Goal: Communication & Community: Participate in discussion

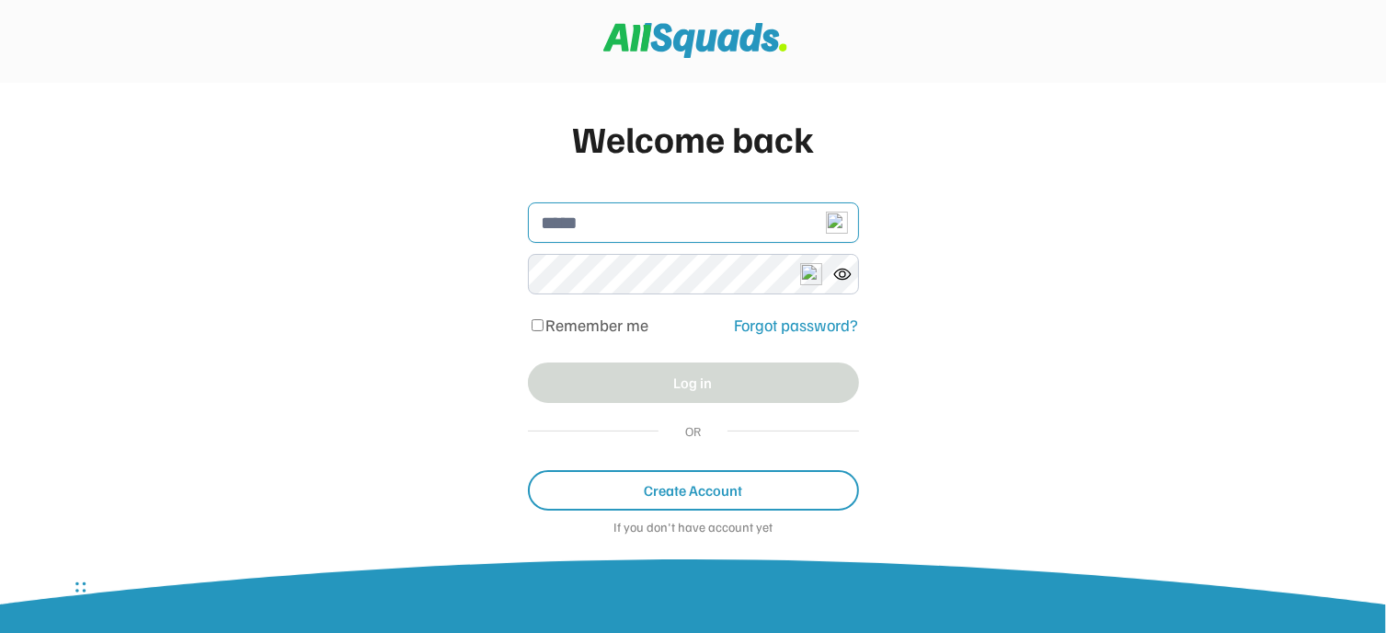
click at [581, 227] on input "email" at bounding box center [693, 222] width 331 height 40
type input "**********"
click at [638, 320] on label "Remember me" at bounding box center [597, 325] width 103 height 20
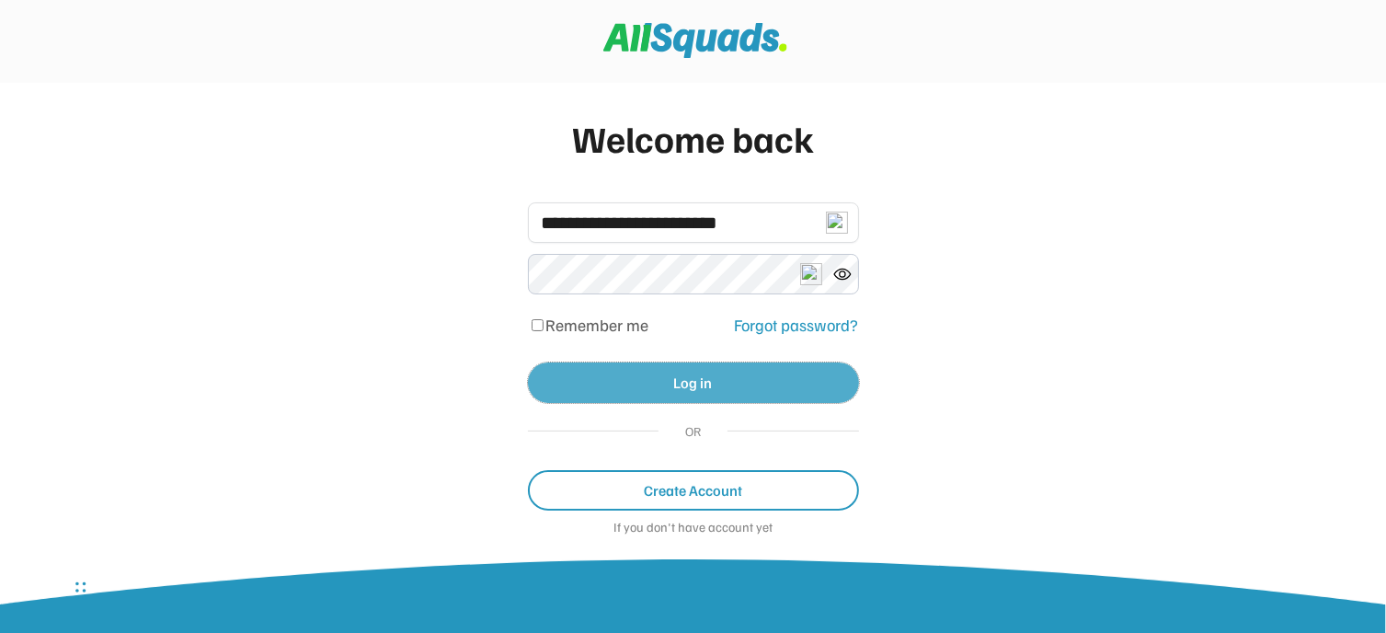
click at [790, 371] on button "Log in" at bounding box center [693, 382] width 331 height 40
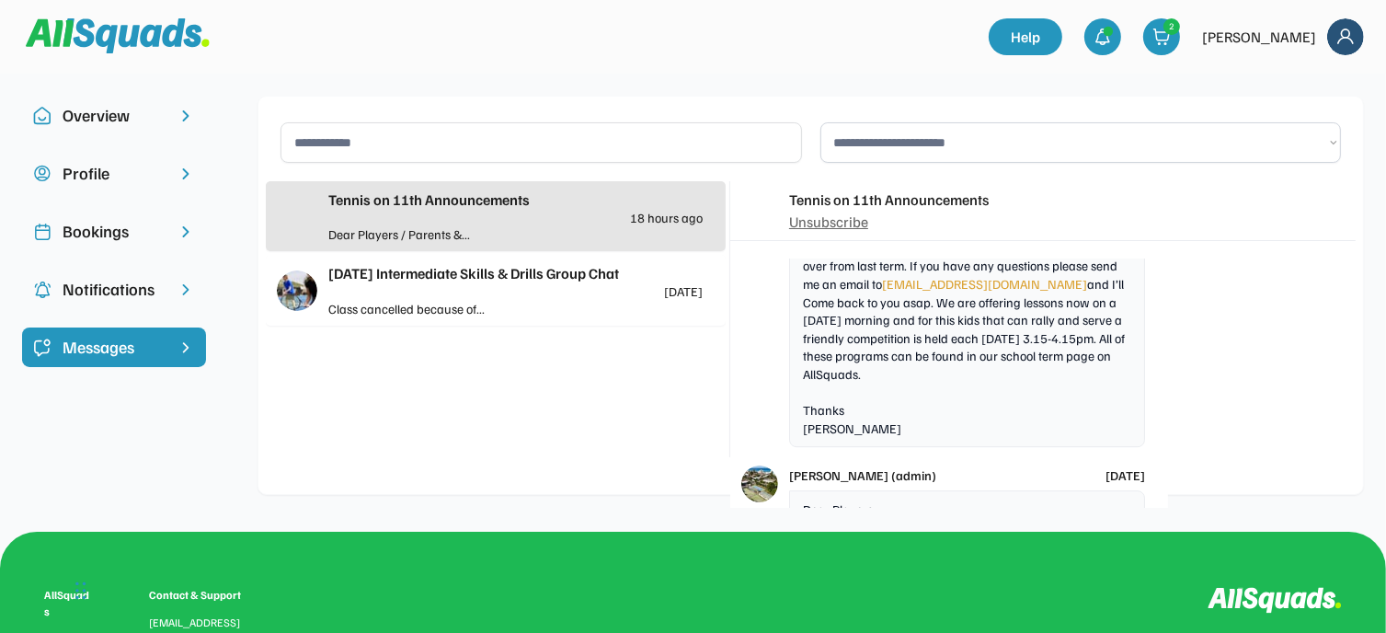
scroll to position [5532, 0]
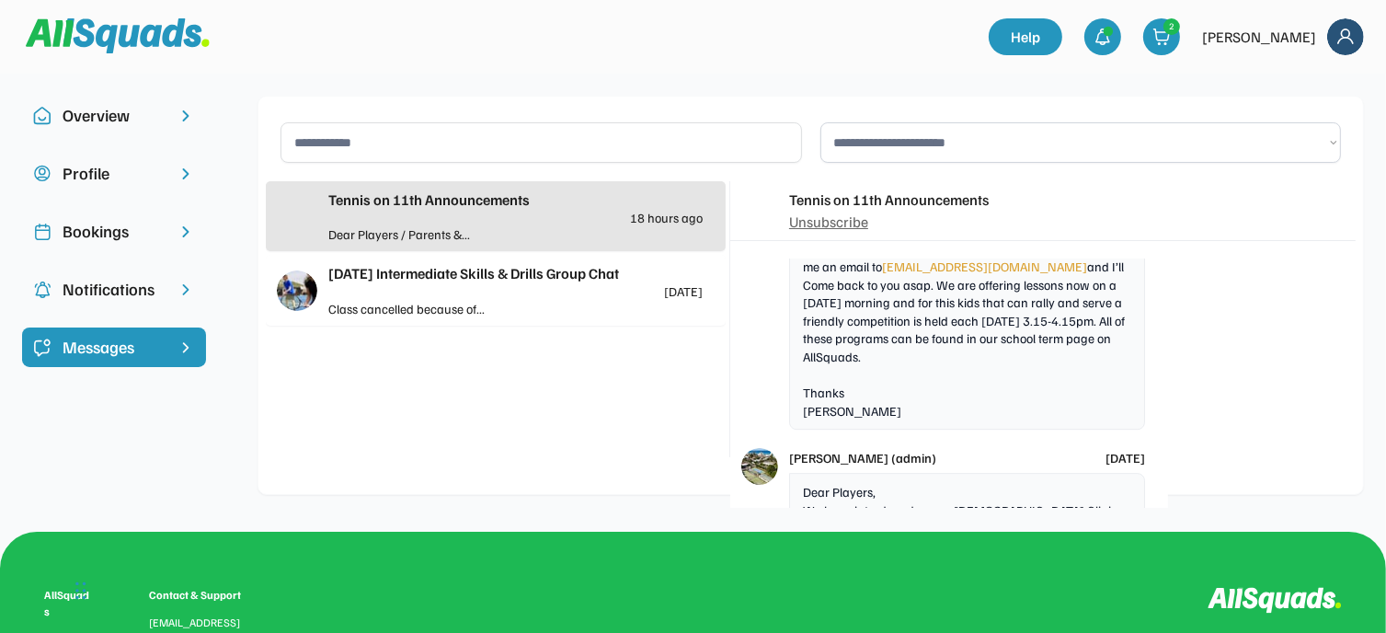
click at [622, 304] on div at bounding box center [610, 308] width 188 height 19
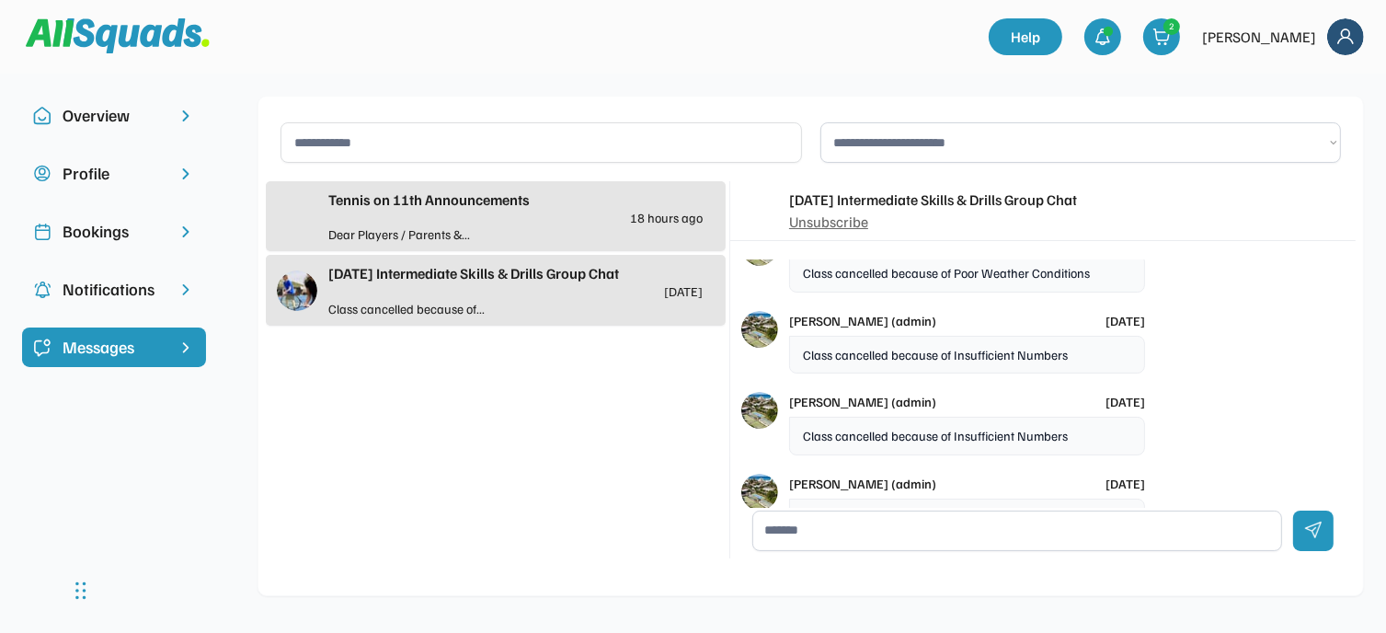
scroll to position [235, 0]
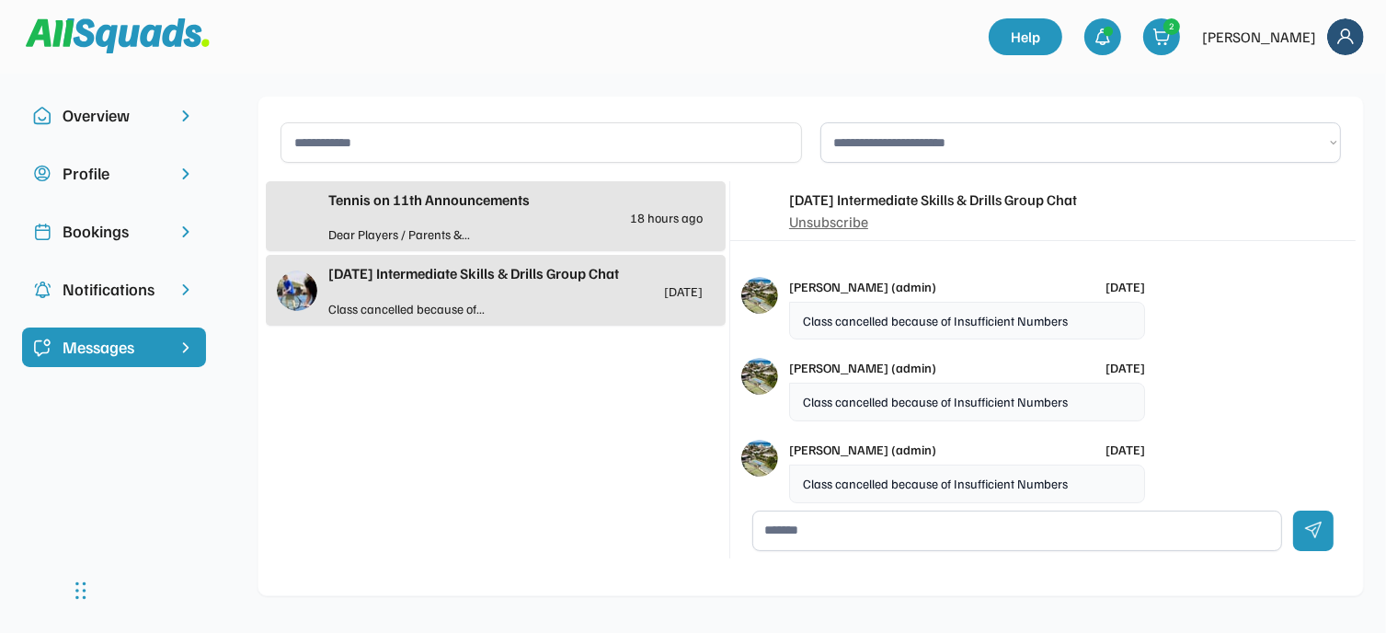
click at [596, 288] on div "Thursday Intermediate Skills & Drills Group Chat 2 days ago" at bounding box center [515, 280] width 374 height 36
click at [376, 286] on div "Thursday Intermediate Skills & Drills Group Chat 2 days ago" at bounding box center [515, 280] width 374 height 36
click at [468, 220] on div "Tennis on 11th Announcements 18 hours ago" at bounding box center [515, 207] width 374 height 36
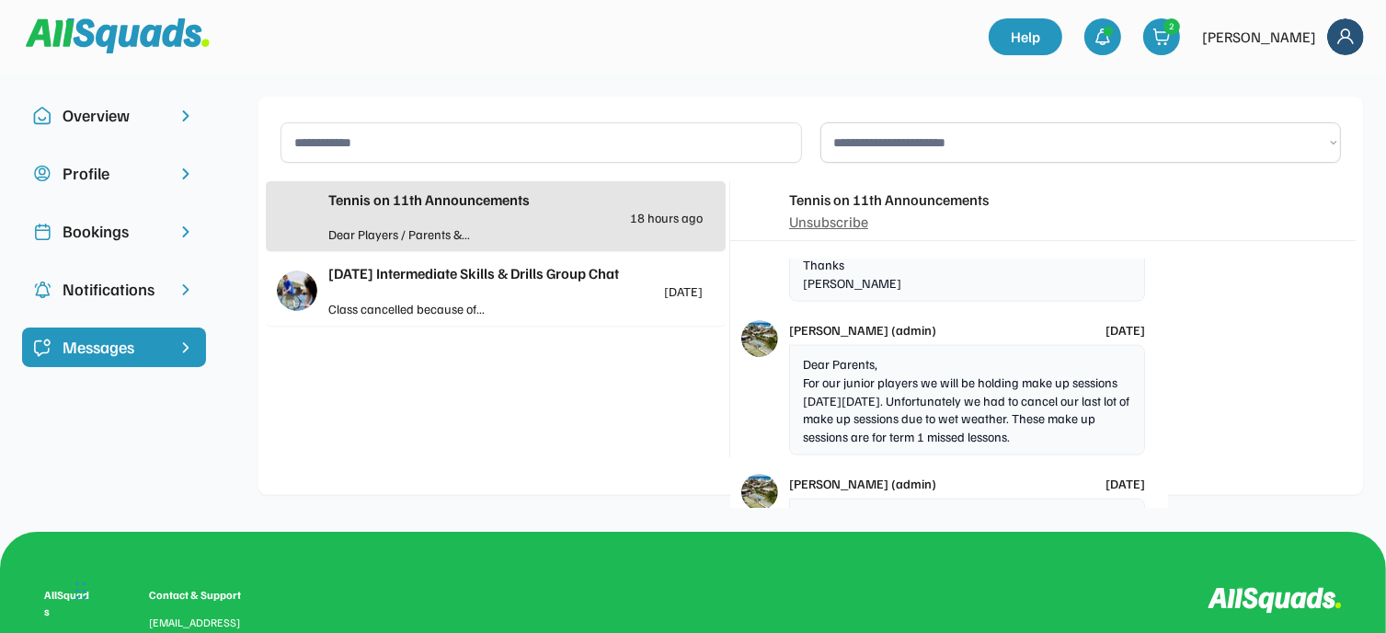
scroll to position [6103, 0]
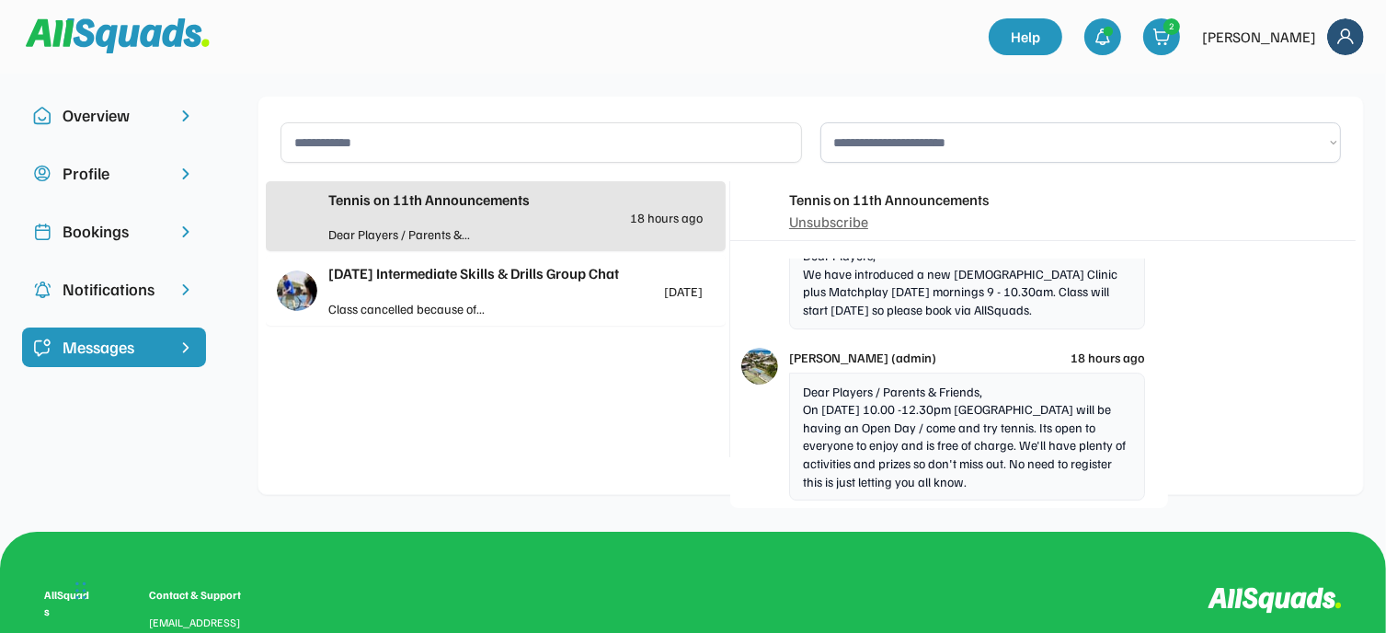
click at [486, 285] on div "Thursday Intermediate Skills & Drills Group Chat 2 days ago" at bounding box center [515, 280] width 374 height 36
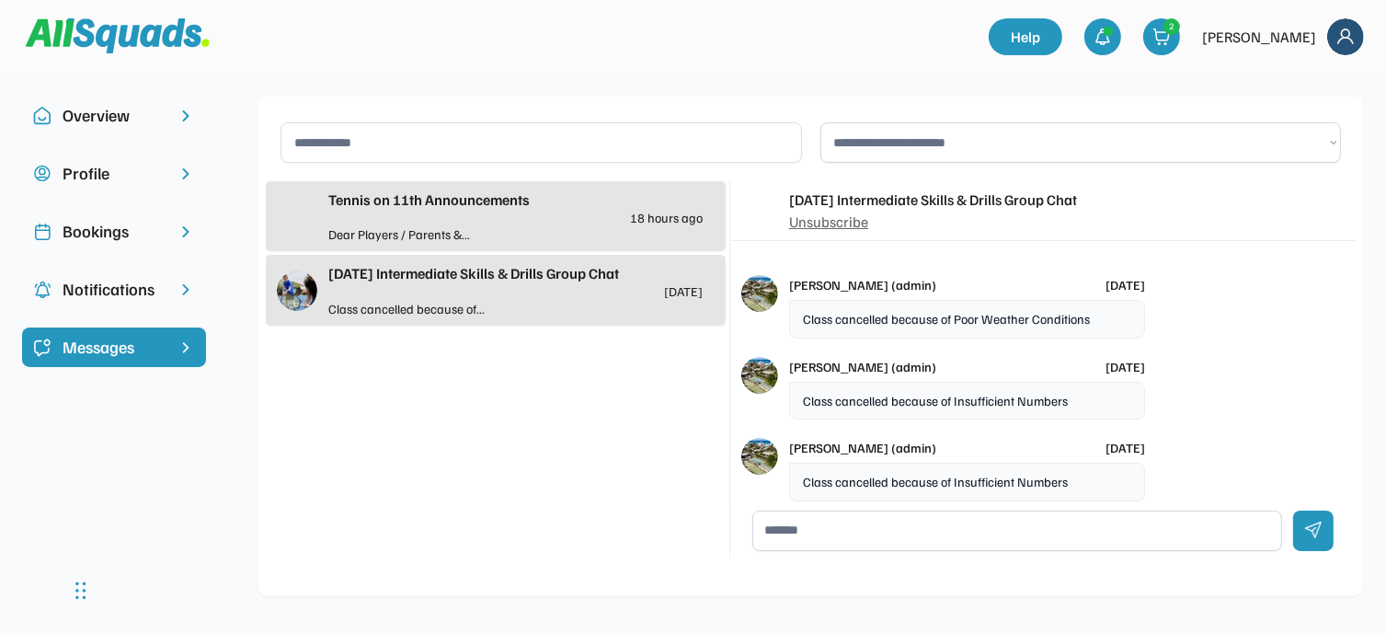
scroll to position [184, 0]
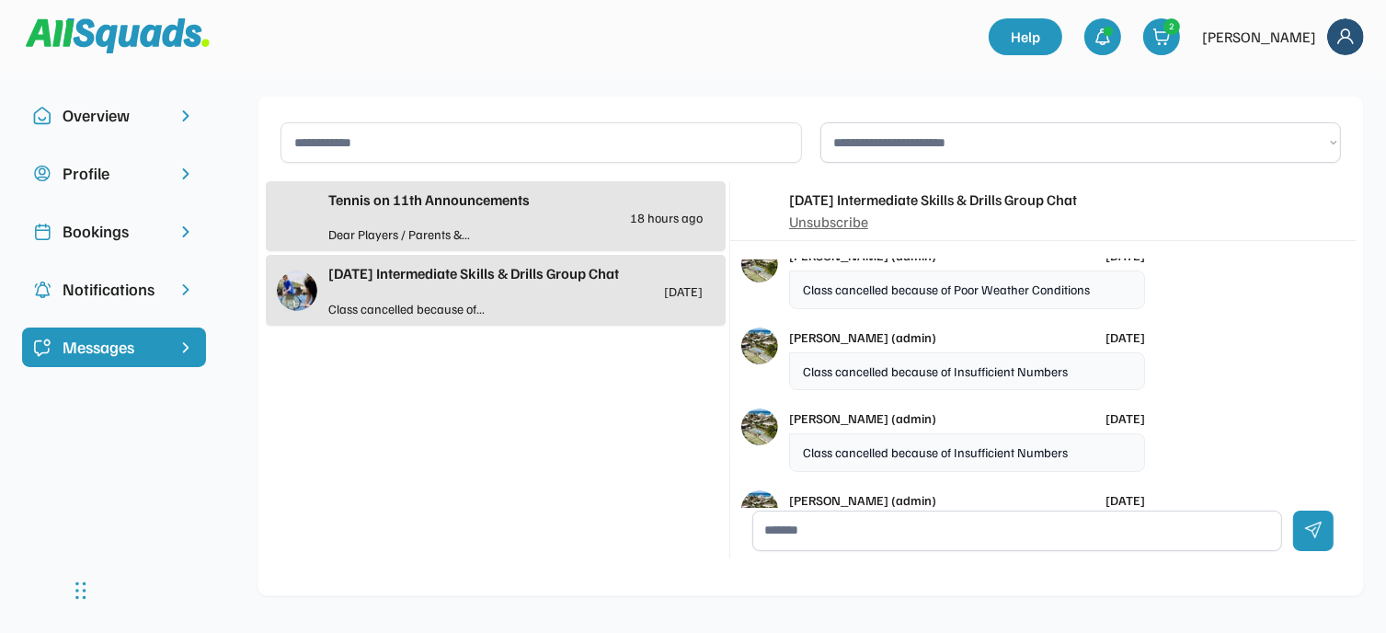
click at [508, 293] on div "Thursday Intermediate Skills & Drills Group Chat 2 days ago" at bounding box center [515, 280] width 374 height 36
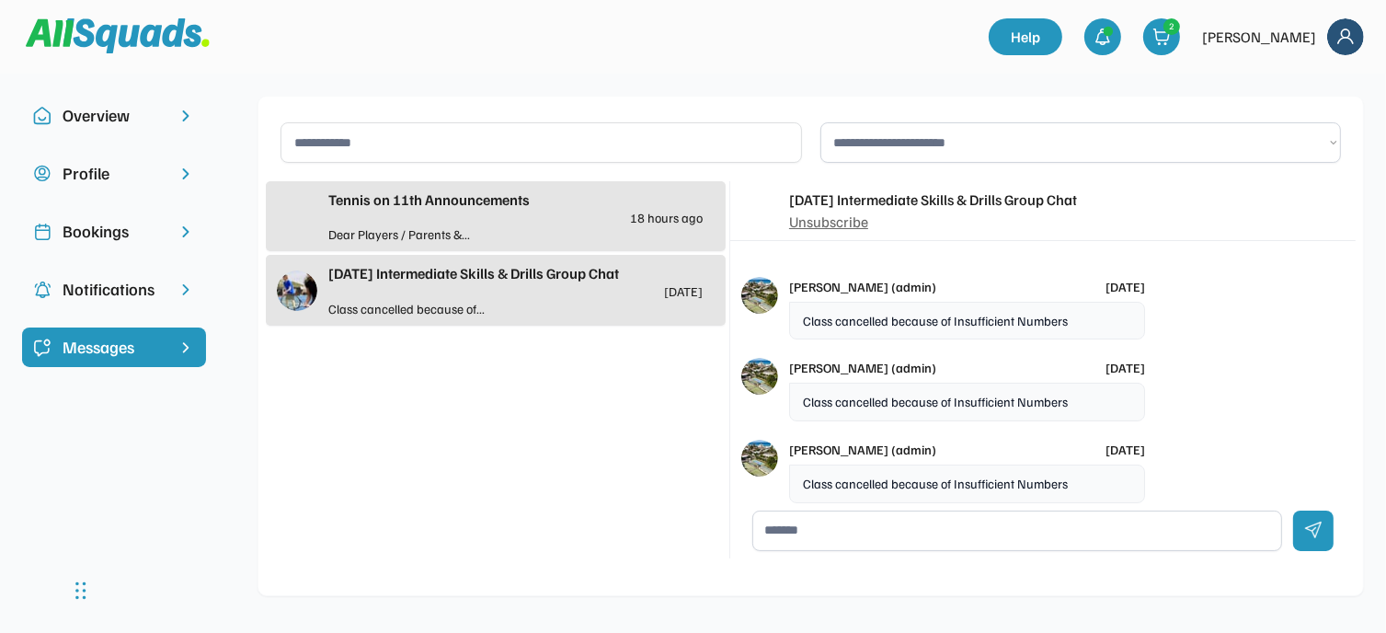
click at [569, 209] on div "Tennis on 11th Announcements" at bounding box center [515, 200] width 374 height 22
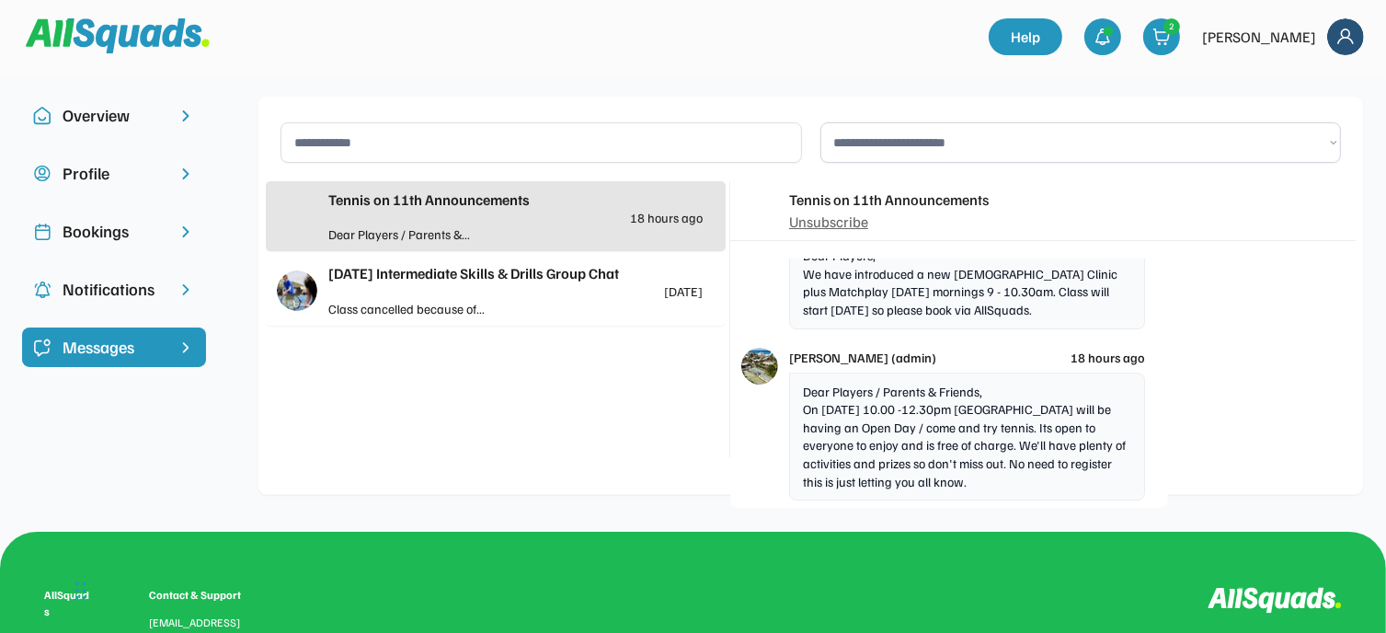
scroll to position [6103, 0]
